Goal: Book appointment/travel/reservation

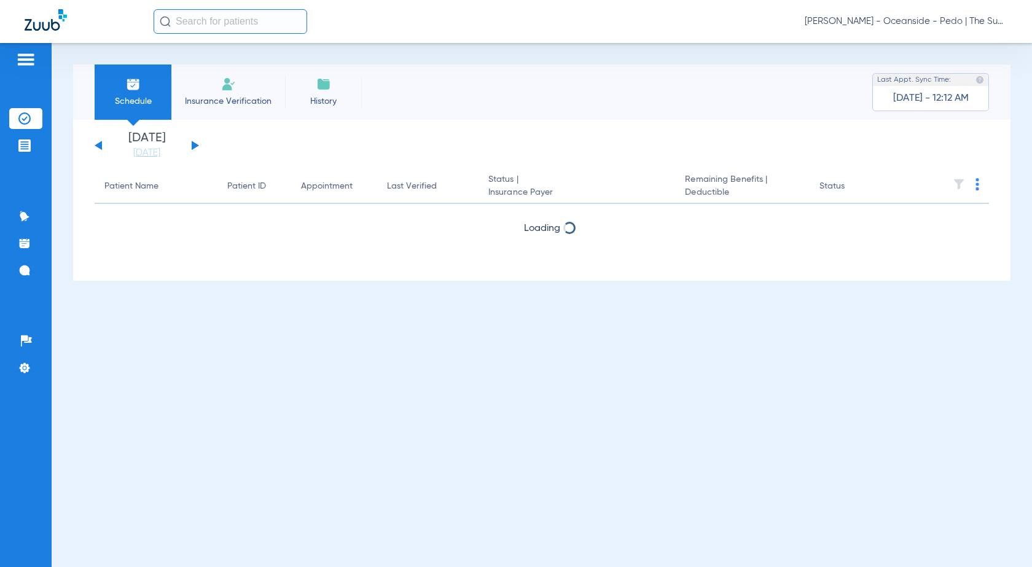
click at [195, 141] on div "[DATE] [DATE] [DATE] [DATE] [DATE] [DATE] [DATE] [DATE] [DATE] [DATE] [DATE] [D…" at bounding box center [147, 145] width 104 height 27
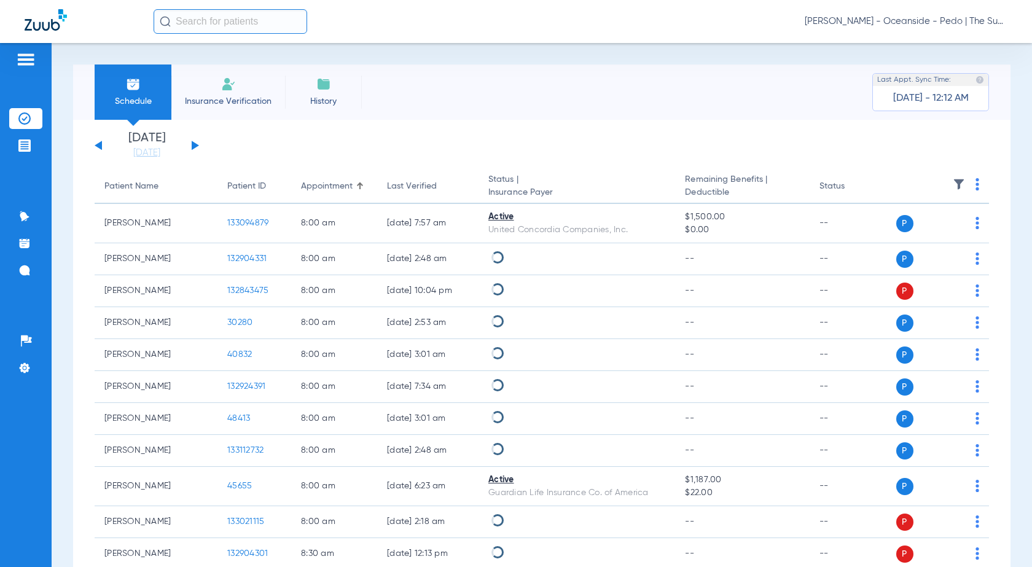
click at [195, 144] on button at bounding box center [195, 145] width 7 height 9
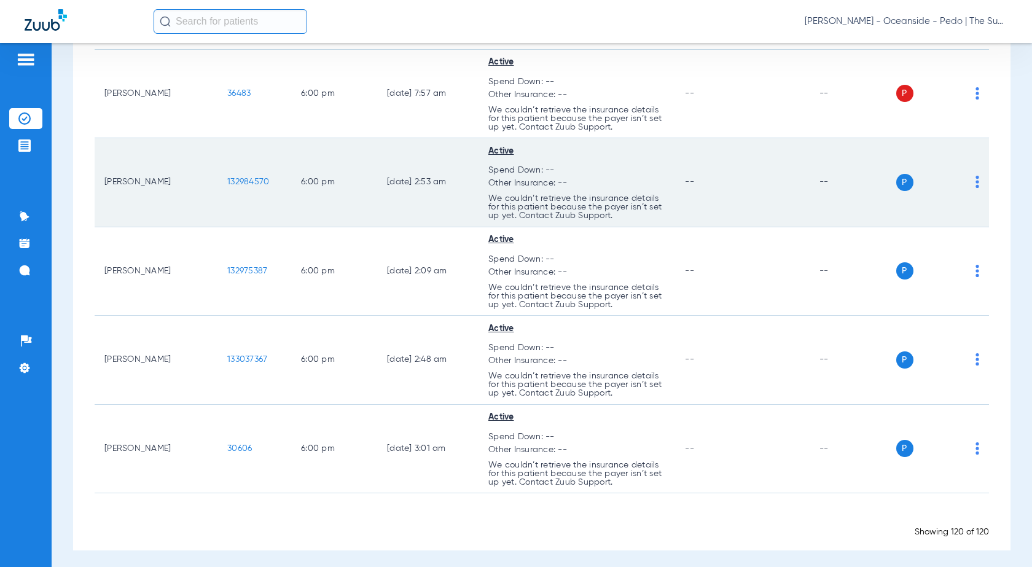
scroll to position [8438, 0]
